Goal: Transaction & Acquisition: Purchase product/service

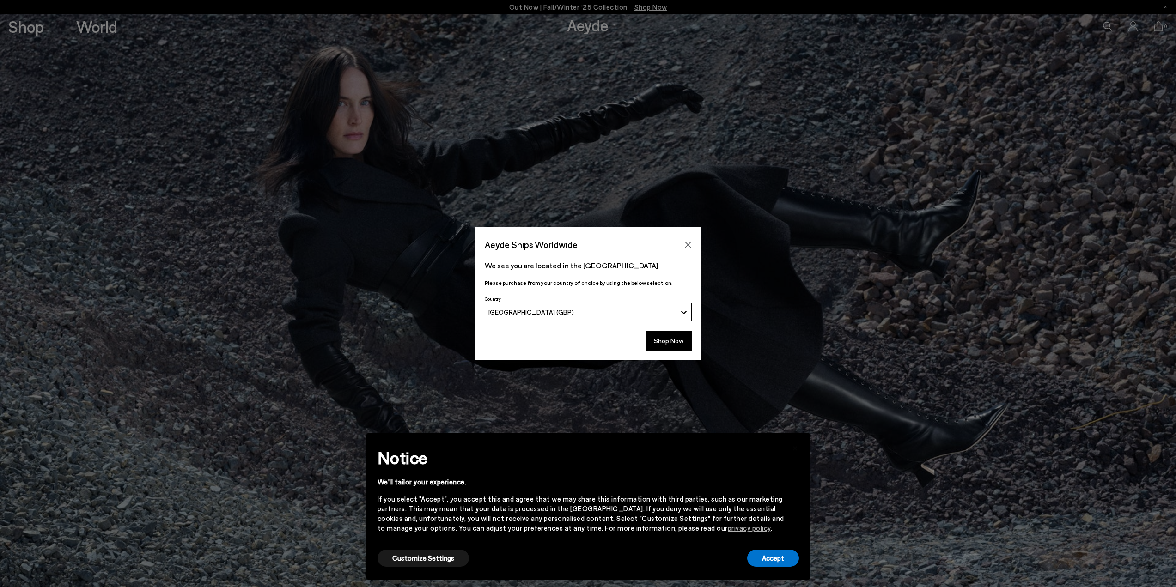
click at [691, 244] on icon "Close" at bounding box center [687, 244] width 7 height 7
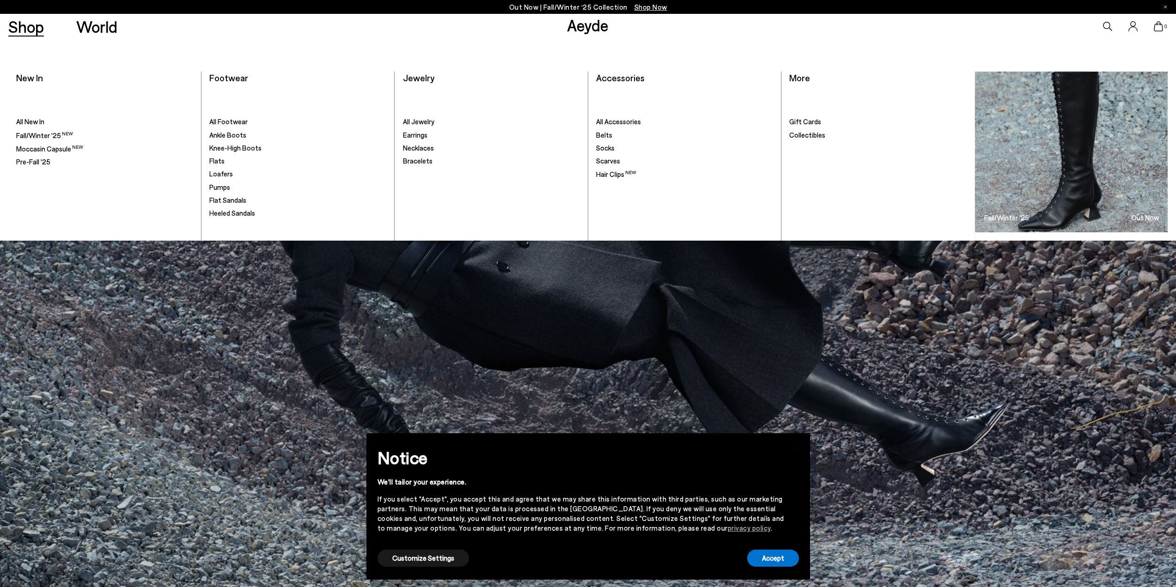
click at [24, 29] on link "Shop" at bounding box center [26, 26] width 36 height 16
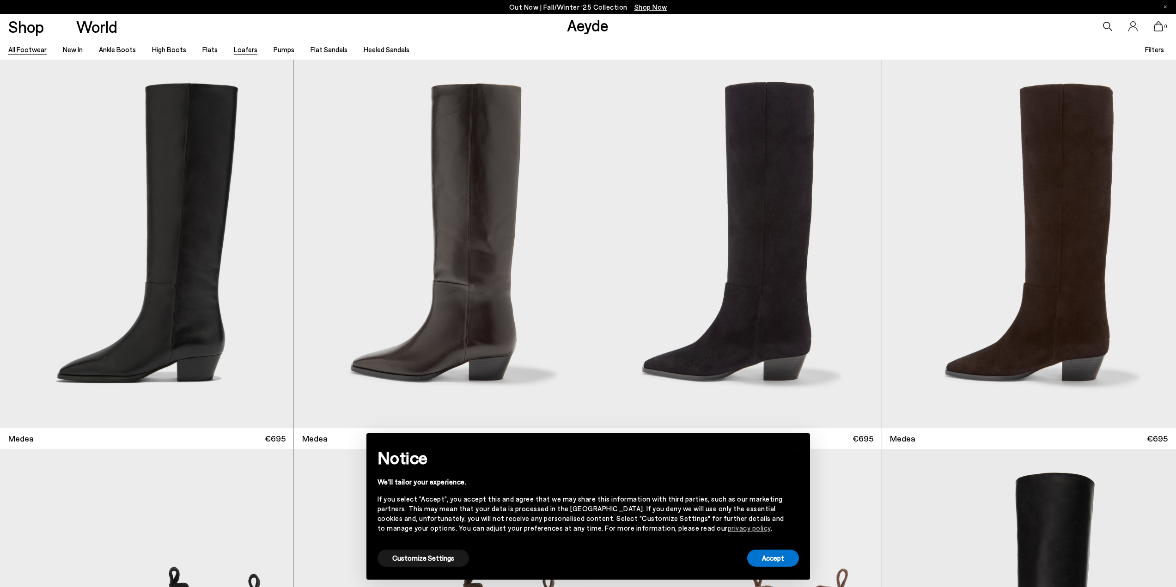
click at [246, 49] on link "Loafers" at bounding box center [246, 49] width 24 height 8
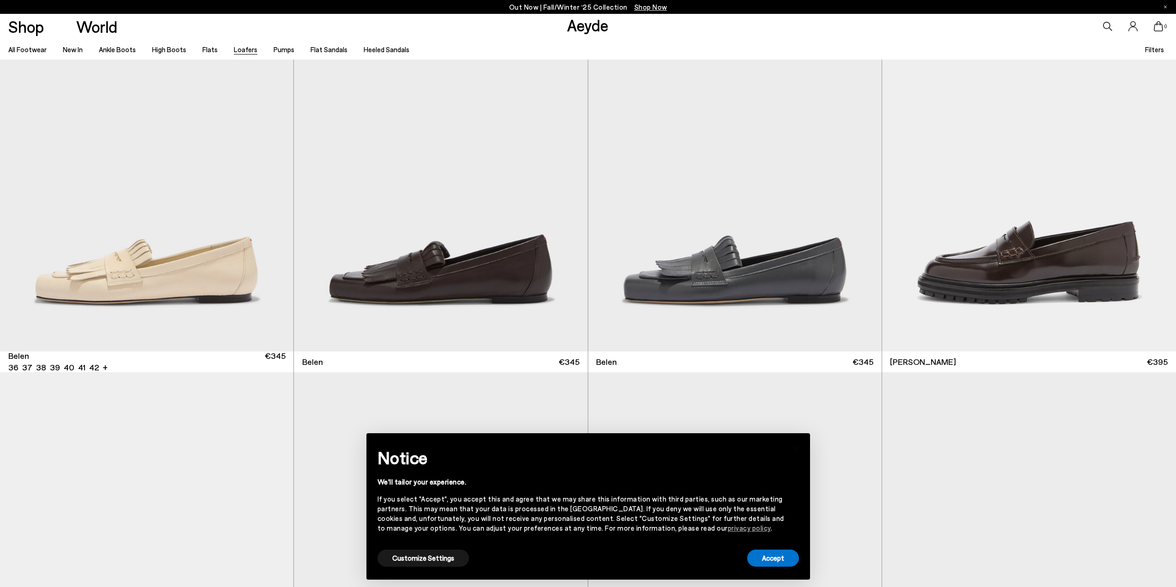
scroll to position [878, 0]
